Goal: Task Accomplishment & Management: Use online tool/utility

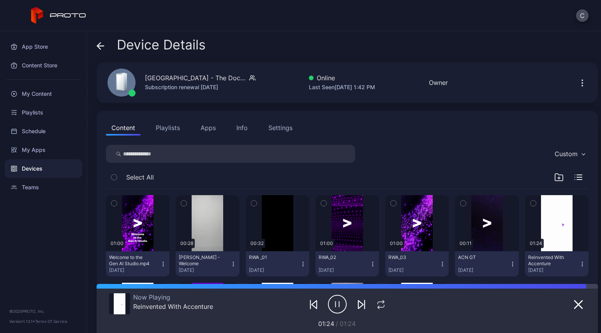
click at [36, 163] on div "Devices" at bounding box center [44, 168] width 78 height 19
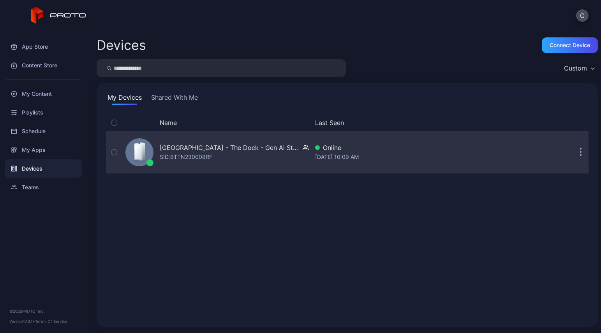
click at [573, 154] on button "button" at bounding box center [581, 153] width 16 height 16
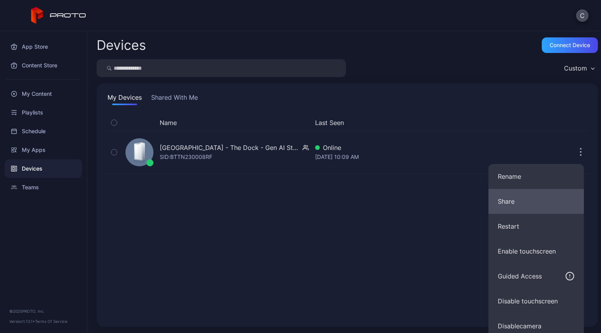
click at [549, 201] on button "Share" at bounding box center [535, 201] width 95 height 25
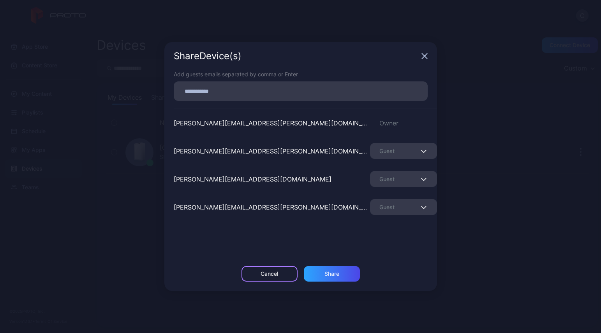
click at [276, 274] on div "Cancel" at bounding box center [270, 274] width 18 height 6
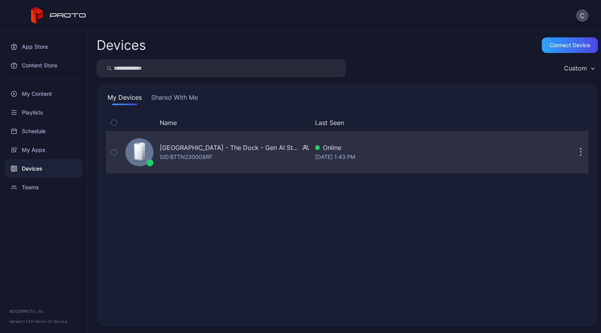
click at [573, 157] on button "button" at bounding box center [581, 153] width 16 height 16
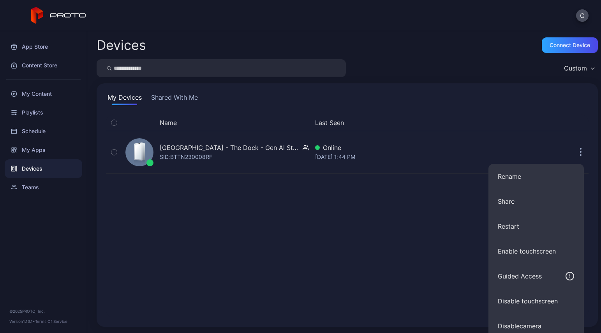
click at [507, 18] on div "C" at bounding box center [300, 15] width 601 height 31
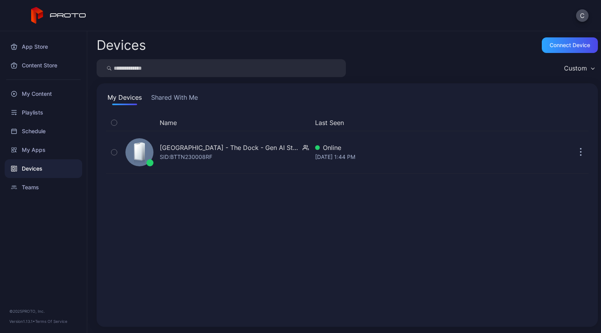
click at [179, 100] on button "Shared With Me" at bounding box center [175, 99] width 50 height 12
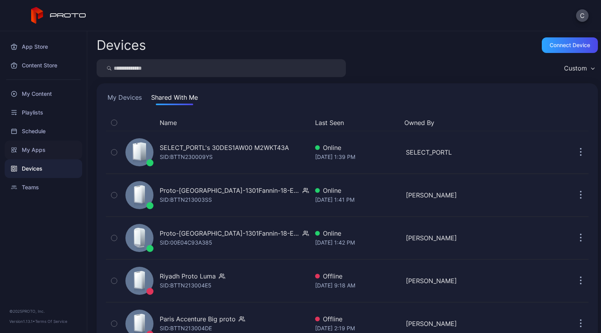
click at [39, 152] on div "My Apps" at bounding box center [44, 150] width 78 height 19
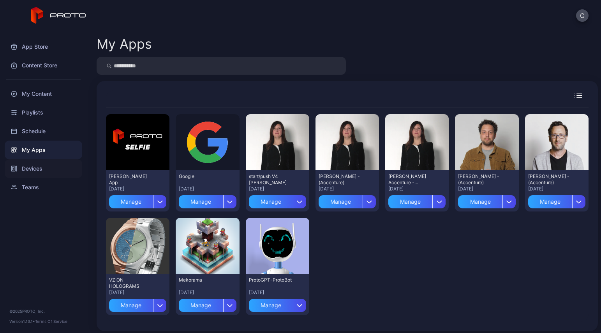
click at [38, 168] on div "Devices" at bounding box center [44, 168] width 78 height 19
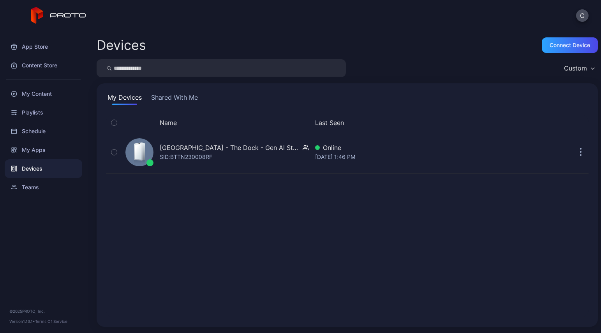
click at [164, 95] on button "Shared With Me" at bounding box center [175, 99] width 50 height 12
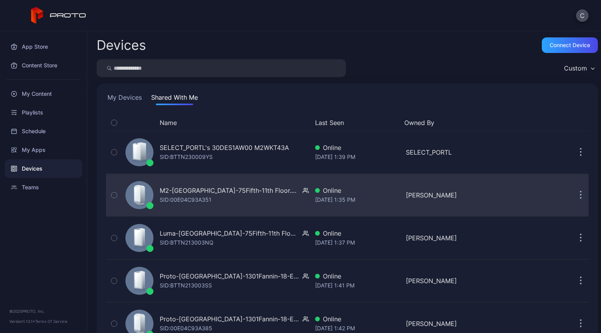
click at [270, 192] on div "M2-[GEOGRAPHIC_DATA]-75Fifth-11th Floor.CIC SID: 00E04C93A351" at bounding box center [215, 195] width 187 height 39
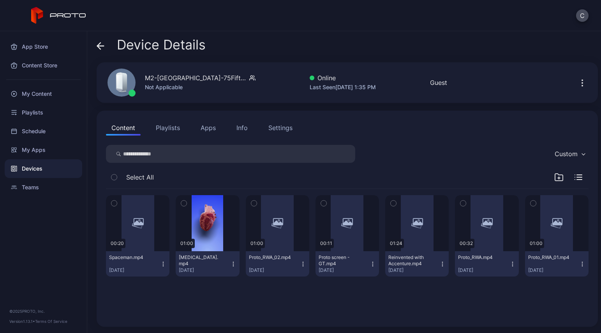
click at [204, 127] on button "Apps" at bounding box center [208, 128] width 26 height 16
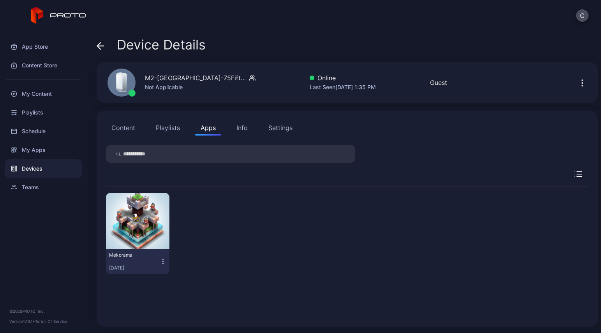
click at [165, 129] on button "Playlists" at bounding box center [167, 128] width 35 height 16
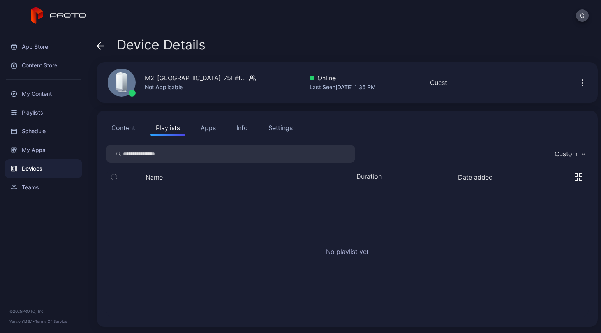
click at [128, 129] on button "Content" at bounding box center [123, 128] width 35 height 16
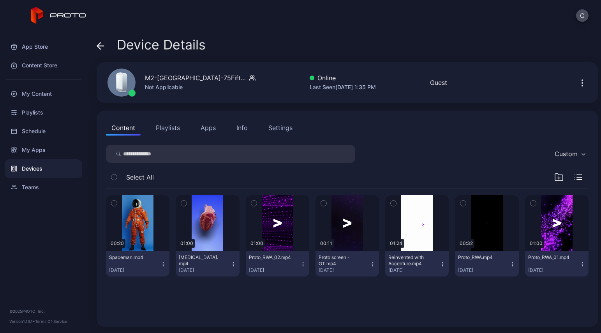
click at [201, 129] on button "Apps" at bounding box center [208, 128] width 26 height 16
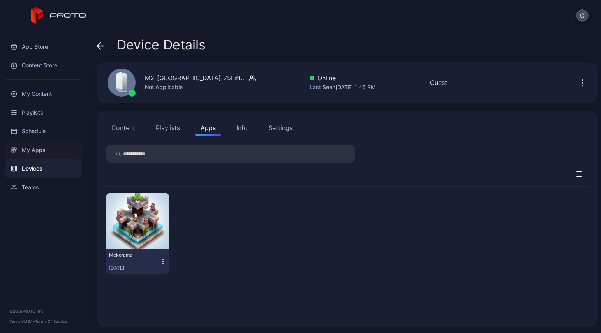
click at [36, 149] on div "My Apps" at bounding box center [44, 150] width 78 height 19
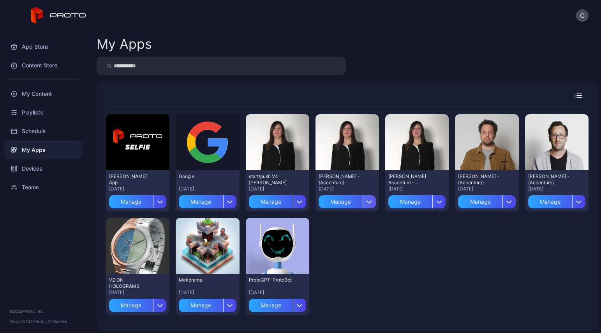
click at [367, 203] on icon "button" at bounding box center [369, 202] width 5 height 2
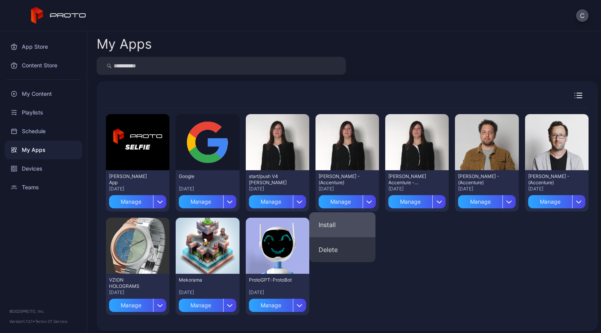
click at [347, 218] on button "Install" at bounding box center [342, 224] width 66 height 25
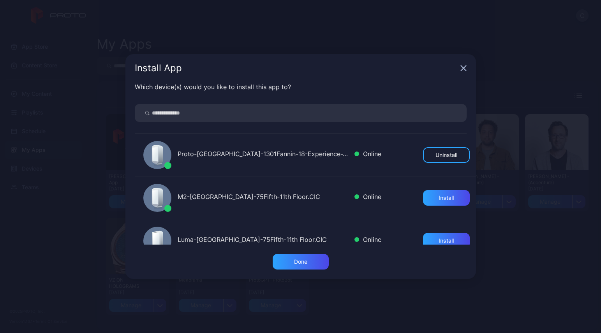
scroll to position [39, 0]
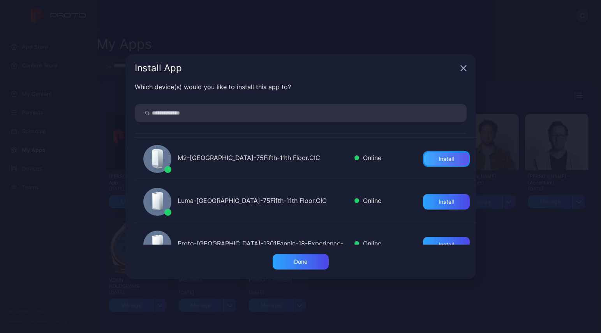
click at [439, 158] on div "Install" at bounding box center [446, 159] width 15 height 6
click at [424, 202] on div "Install" at bounding box center [446, 202] width 47 height 16
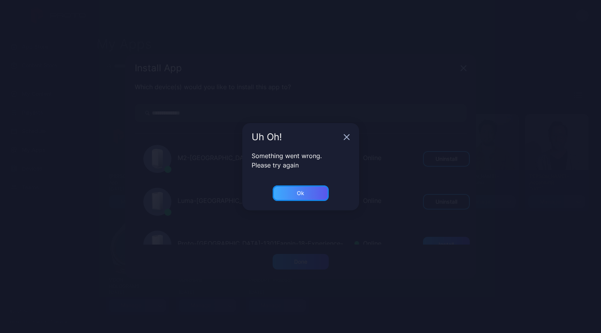
click at [318, 192] on div "Ok" at bounding box center [301, 193] width 56 height 16
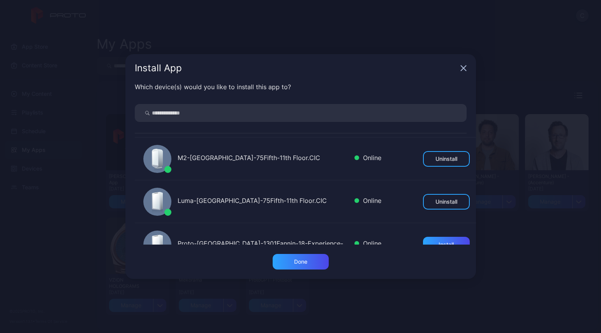
scroll to position [78, 0]
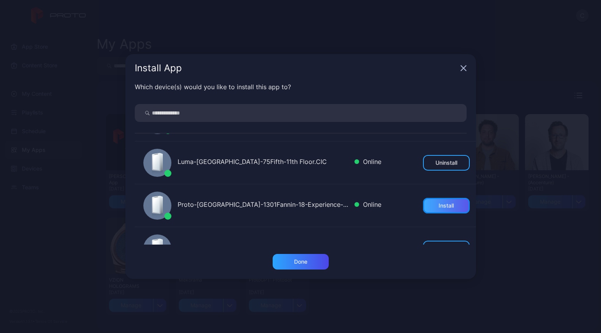
click at [423, 203] on div "Install" at bounding box center [446, 206] width 47 height 16
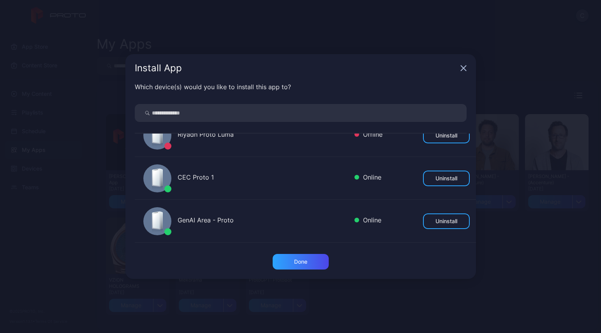
scroll to position [360, 0]
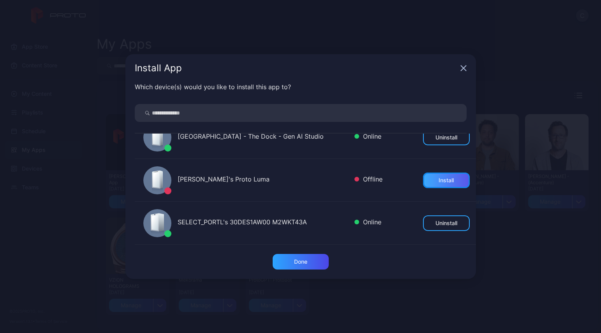
click at [427, 178] on div "Install" at bounding box center [446, 181] width 47 height 16
click at [319, 265] on div "Done" at bounding box center [301, 262] width 56 height 16
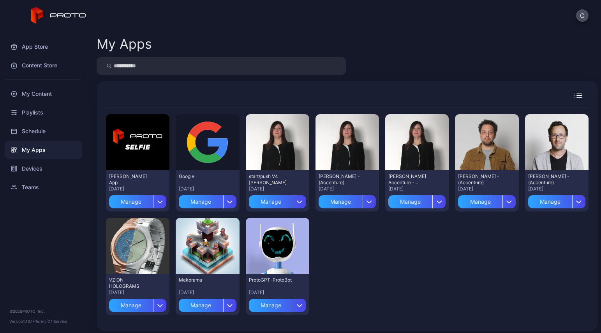
click at [34, 153] on div "My Apps" at bounding box center [44, 150] width 78 height 19
click at [25, 172] on div "Devices" at bounding box center [44, 168] width 78 height 19
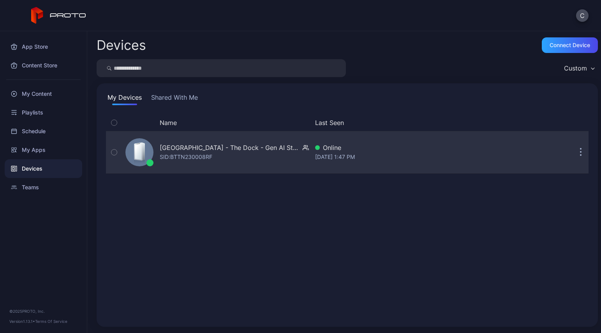
click at [213, 152] on div "[GEOGRAPHIC_DATA] - The Dock - Gen AI Studio SID: BTTN230008RF" at bounding box center [234, 152] width 149 height 19
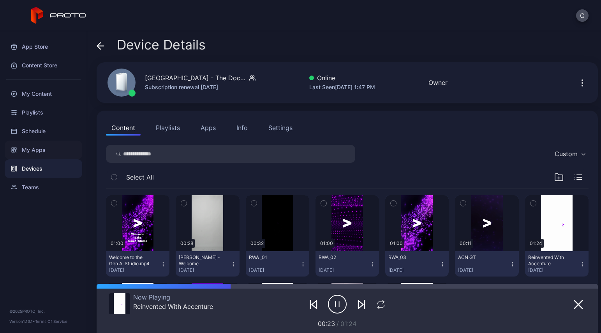
click at [39, 149] on div "My Apps" at bounding box center [44, 150] width 78 height 19
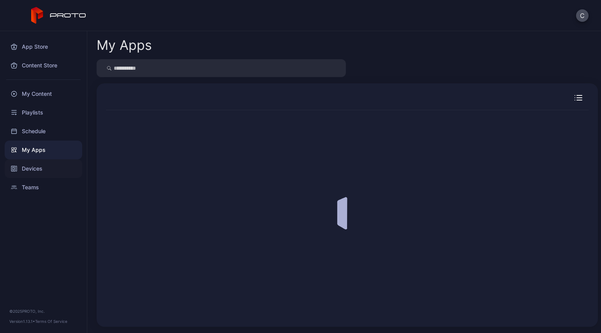
click at [36, 164] on div "Devices" at bounding box center [44, 168] width 78 height 19
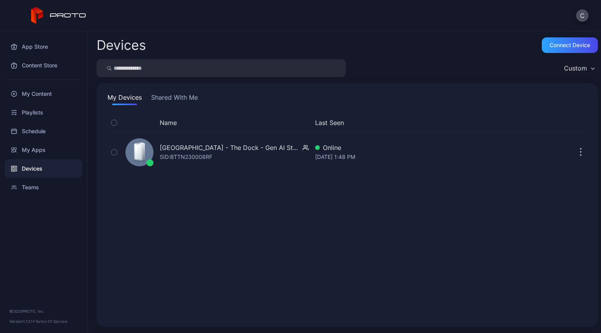
click at [184, 101] on button "Shared With Me" at bounding box center [175, 99] width 50 height 12
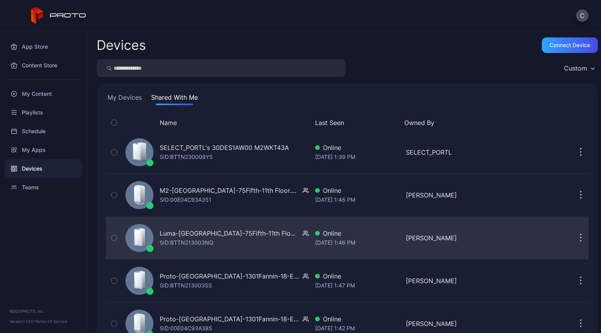
click at [223, 237] on div "Luma-[GEOGRAPHIC_DATA]-75Fifth-11th Floor.CIC" at bounding box center [230, 233] width 140 height 9
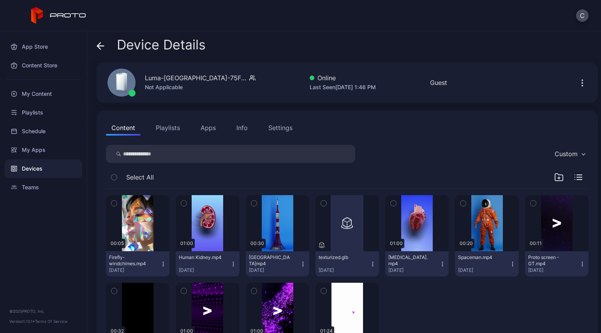
click at [205, 126] on button "Apps" at bounding box center [208, 128] width 26 height 16
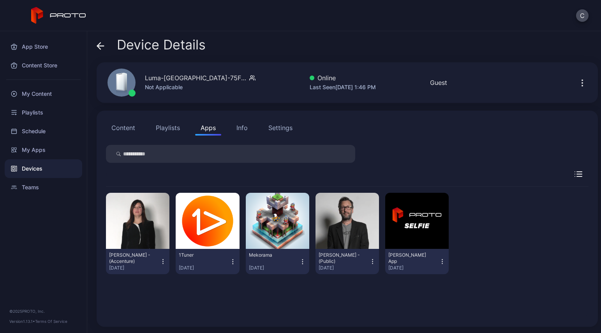
click at [165, 127] on button "Playlists" at bounding box center [167, 128] width 35 height 16
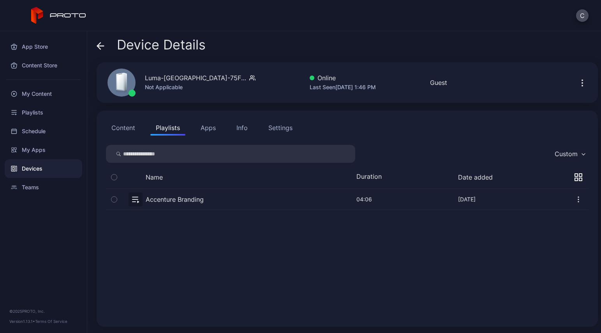
click at [125, 128] on button "Content" at bounding box center [123, 128] width 35 height 16
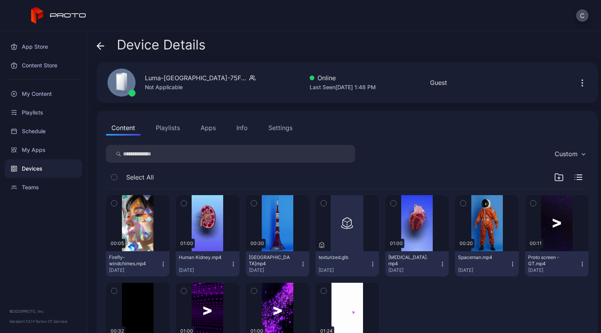
click at [207, 129] on button "Apps" at bounding box center [208, 128] width 26 height 16
